Goal: Information Seeking & Learning: Learn about a topic

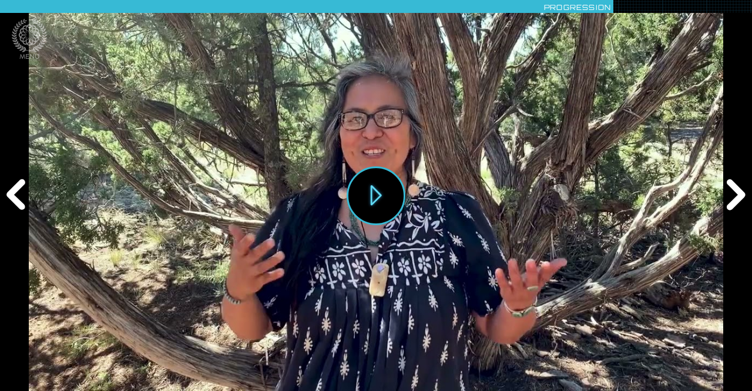
click at [377, 204] on button "Jouer" at bounding box center [376, 195] width 59 height 59
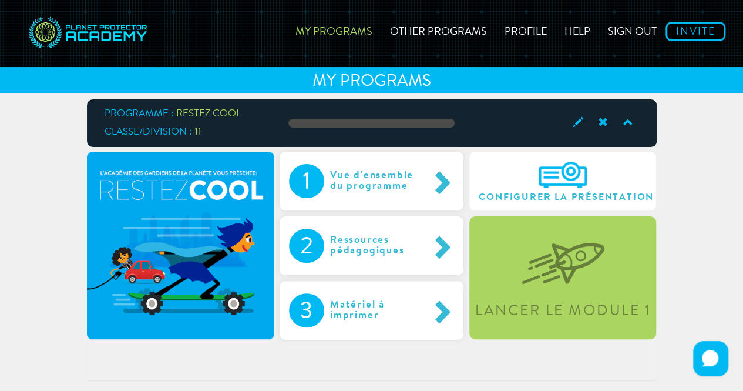
click at [350, 31] on link "My Programs" at bounding box center [334, 30] width 95 height 42
click at [629, 124] on span at bounding box center [626, 123] width 25 height 16
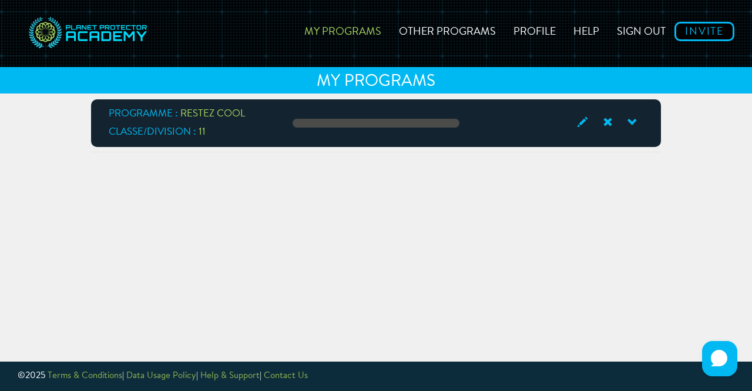
click at [629, 124] on span at bounding box center [631, 123] width 25 height 16
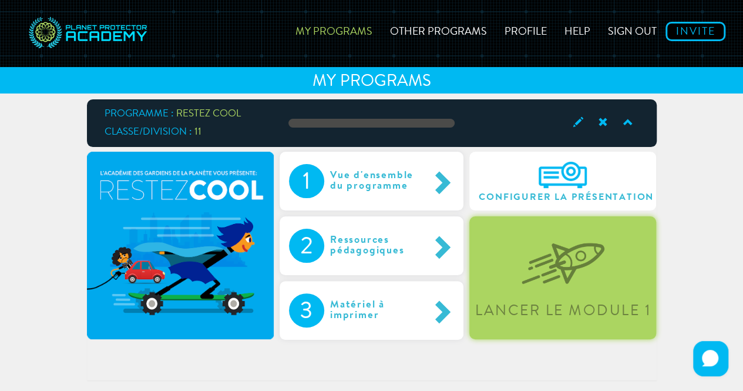
click at [563, 277] on img at bounding box center [563, 254] width 83 height 61
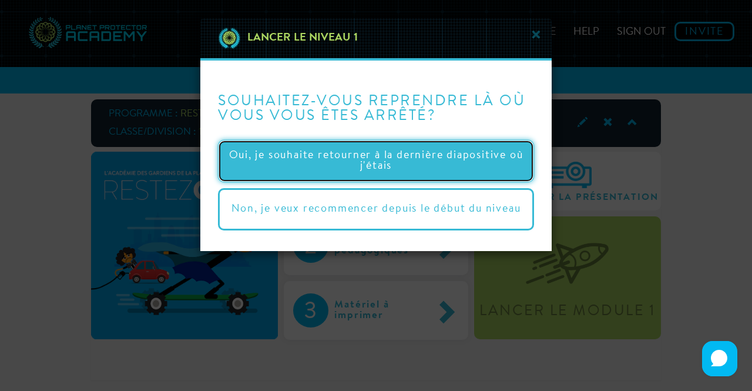
click at [402, 155] on button "Oui, je souhaite retourner à la dernière diapositive où j'étais" at bounding box center [376, 161] width 316 height 42
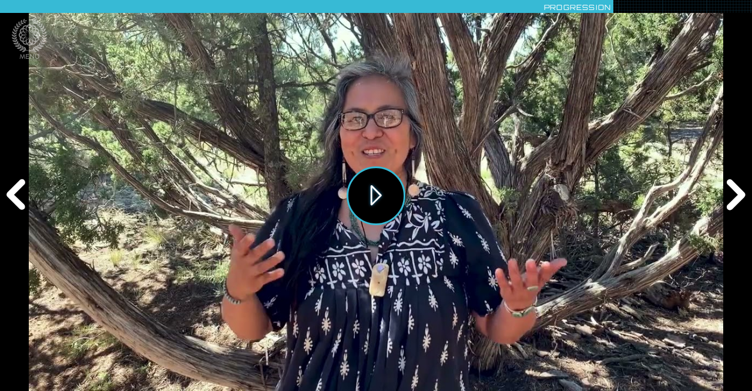
click at [372, 202] on button "Jouer" at bounding box center [376, 195] width 59 height 59
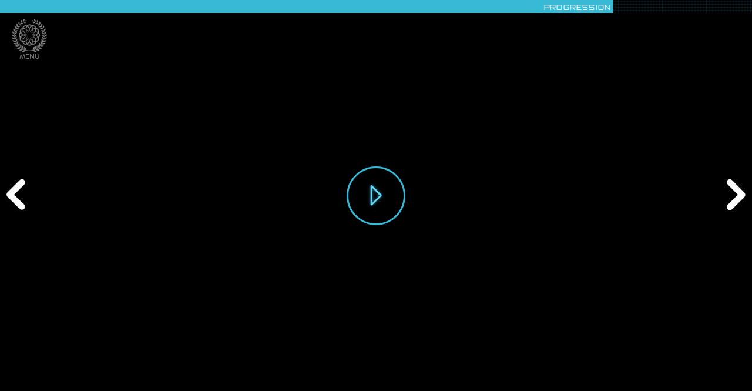
drag, startPoint x: 37, startPoint y: 364, endPoint x: 9, endPoint y: 367, distance: 27.7
click at [9, 367] on div "Jouer" at bounding box center [376, 195] width 752 height 391
